Goal: Task Accomplishment & Management: Manage account settings

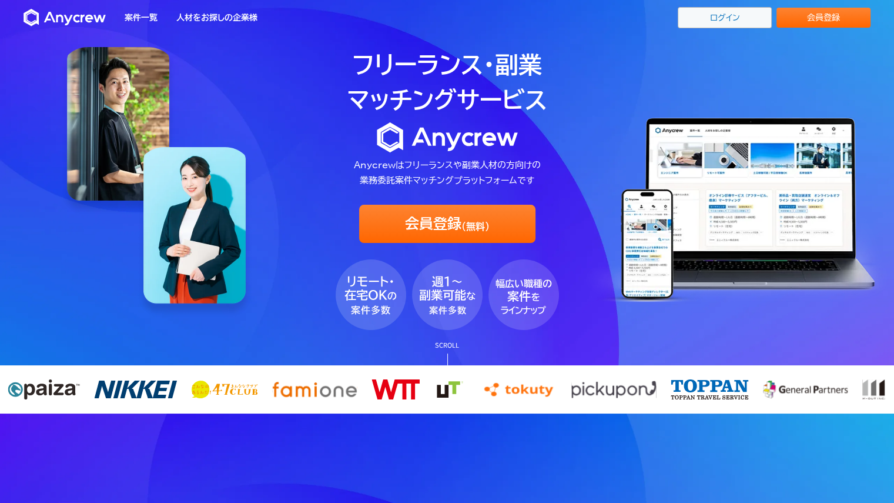
click at [727, 16] on link "ログイン" at bounding box center [725, 17] width 94 height 21
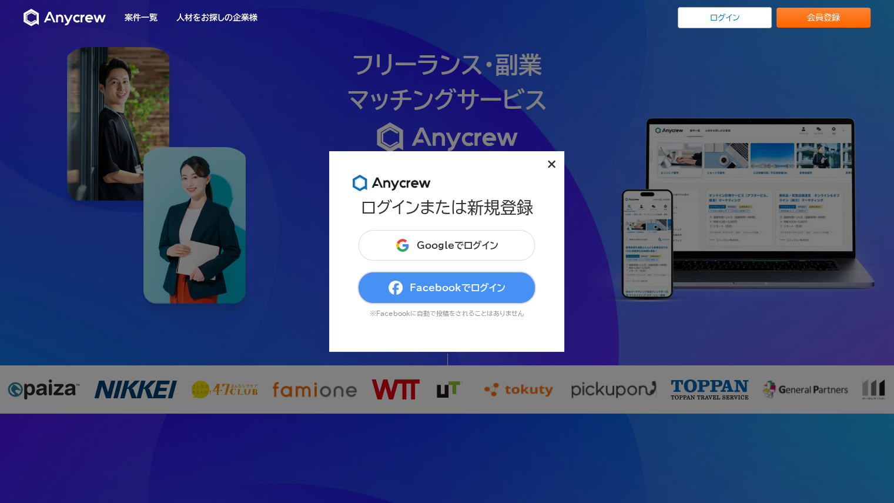
click at [456, 285] on span "Facebookでログイン" at bounding box center [458, 287] width 96 height 9
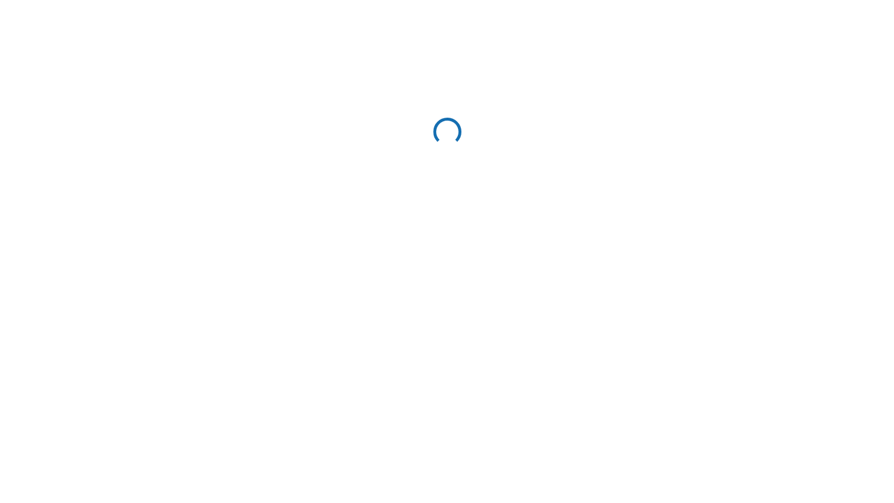
select select "13"
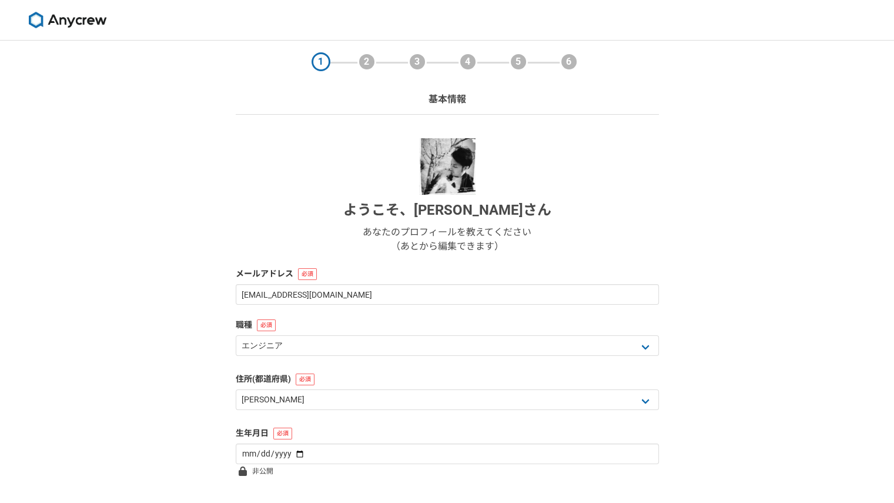
click at [87, 16] on img at bounding box center [68, 20] width 88 height 16
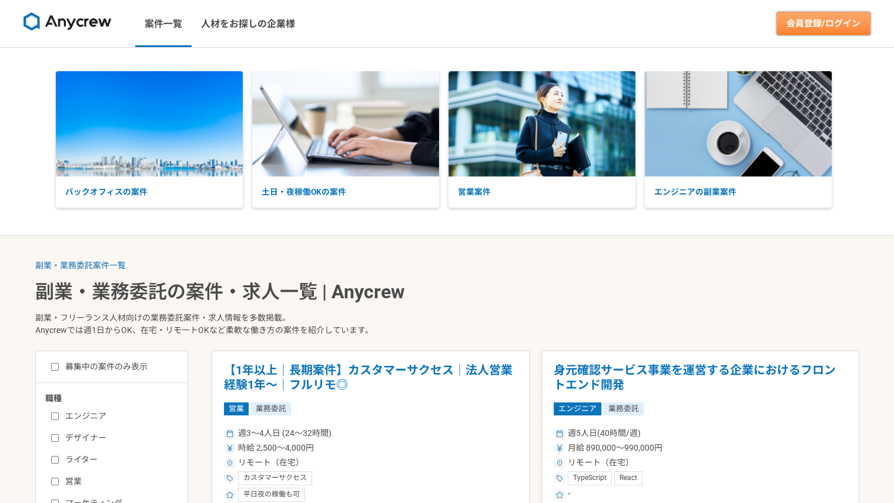
click at [831, 23] on link "会員登録/ログイン" at bounding box center [824, 24] width 94 height 24
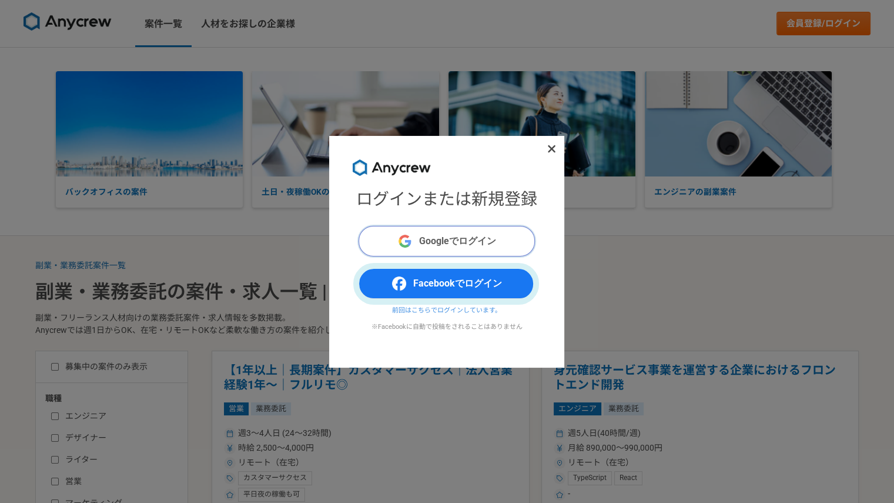
click at [470, 247] on span "Googleでログイン" at bounding box center [457, 241] width 77 height 14
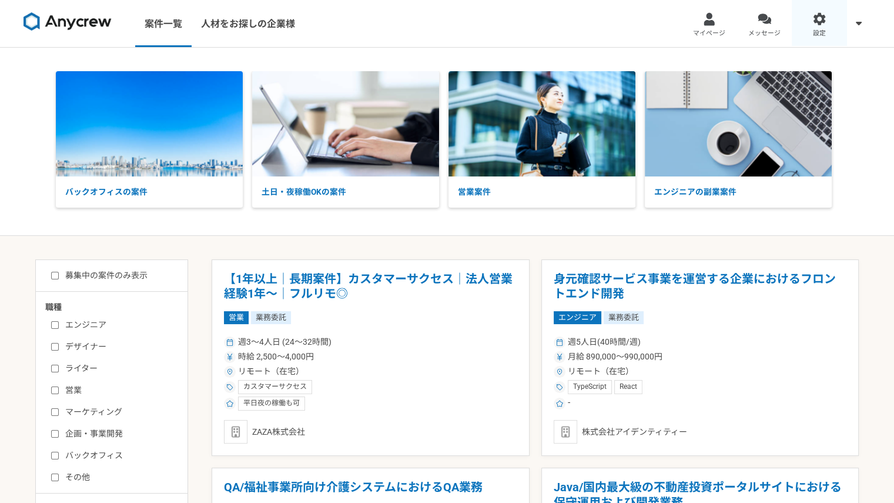
click at [831, 26] on link "設定" at bounding box center [819, 23] width 55 height 47
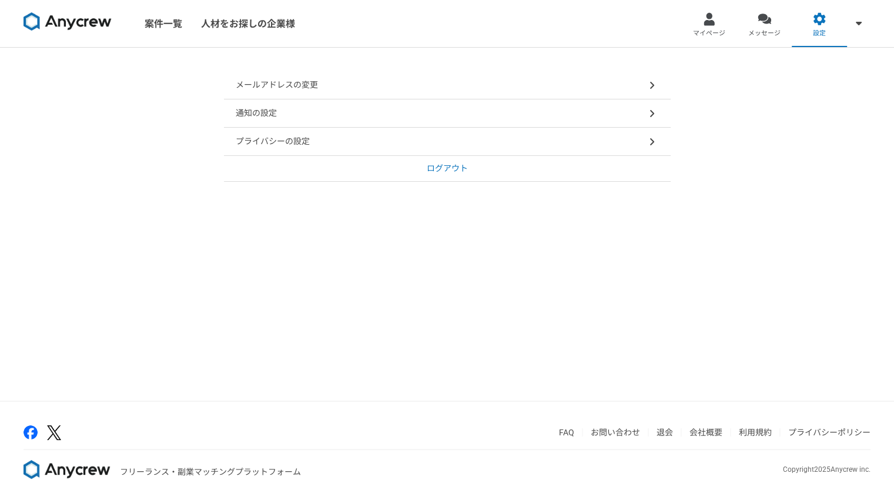
click at [447, 114] on div "通知の設定" at bounding box center [447, 113] width 447 height 28
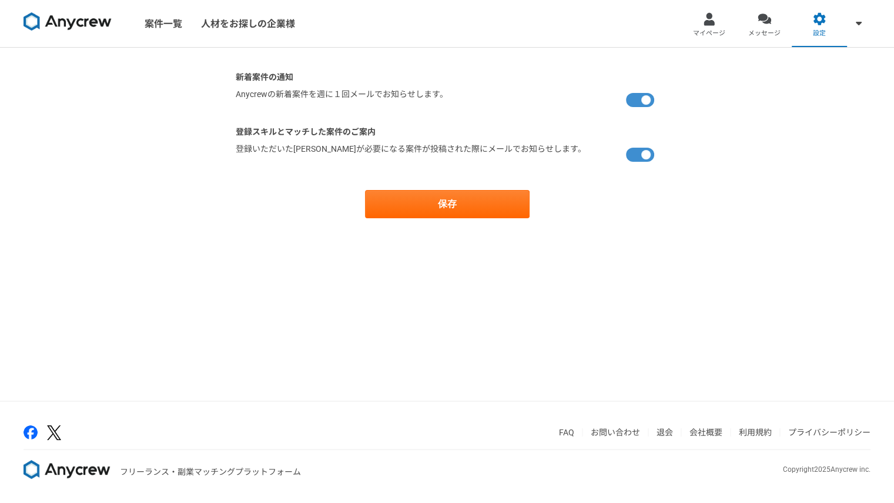
click at [655, 95] on label at bounding box center [642, 100] width 33 height 24
click at [243, 95] on input "checkbox" at bounding box center [240, 92] width 8 height 8
checkbox input "false"
click at [644, 159] on label at bounding box center [642, 155] width 33 height 24
click at [243, 150] on input "checkbox" at bounding box center [240, 147] width 8 height 8
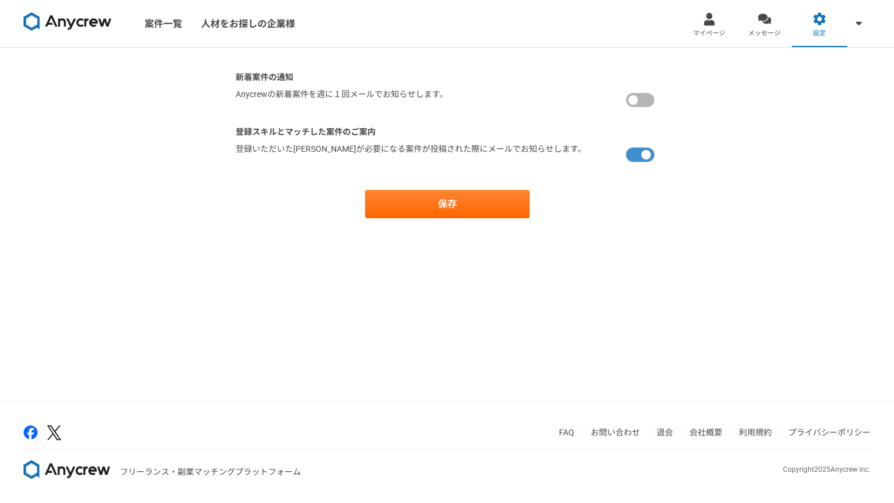
checkbox input "false"
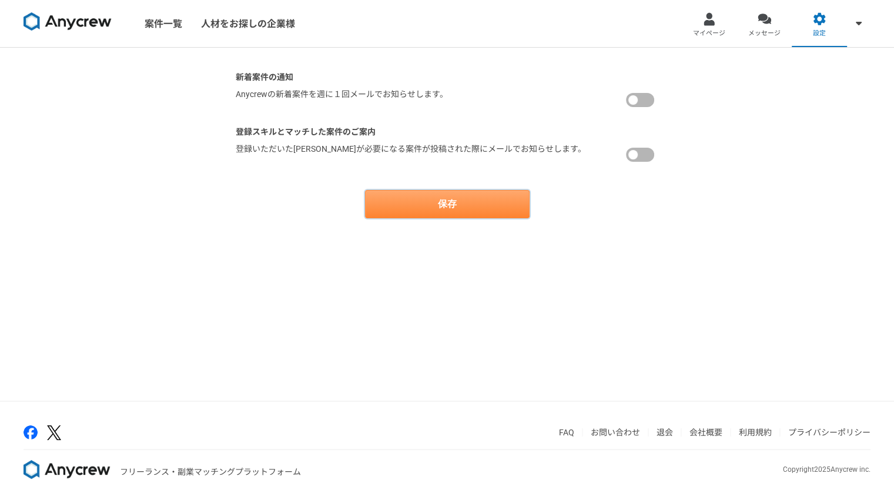
click at [462, 200] on button "保存" at bounding box center [447, 204] width 165 height 28
